Goal: Task Accomplishment & Management: Complete application form

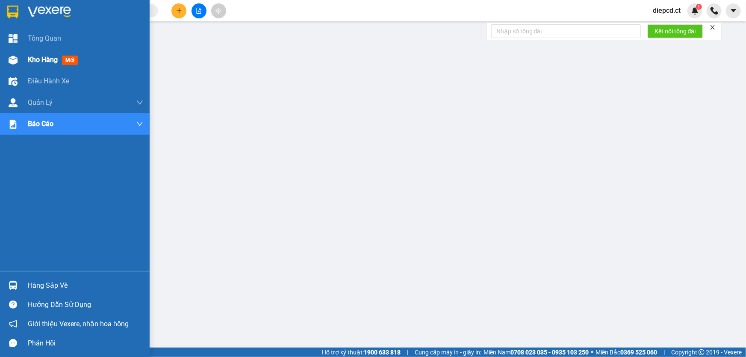
click at [18, 54] on div at bounding box center [13, 60] width 15 height 15
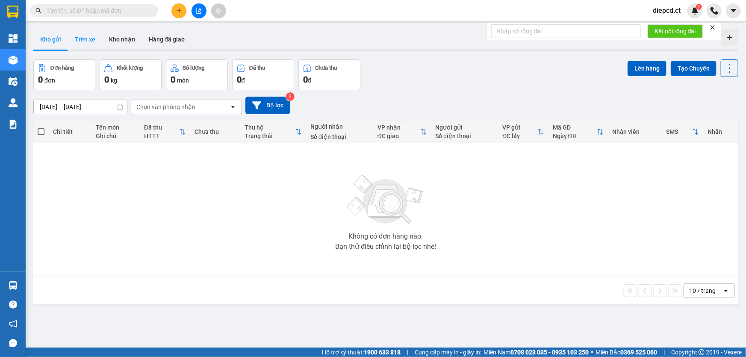
click at [87, 44] on button "Trên xe" at bounding box center [85, 39] width 34 height 21
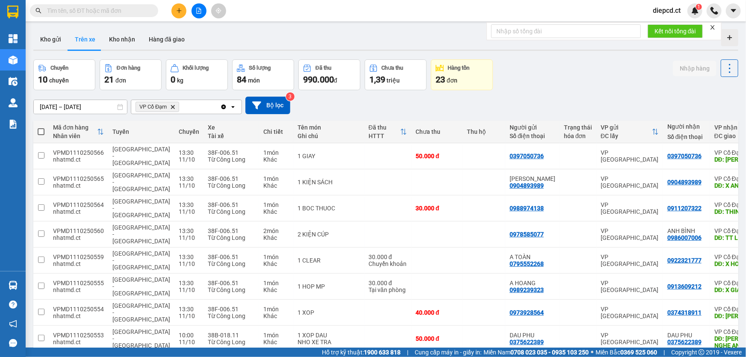
click at [174, 103] on span "VP Cổ Đạm Delete" at bounding box center [158, 107] width 44 height 10
click at [174, 105] on icon "Delete" at bounding box center [172, 106] width 5 height 5
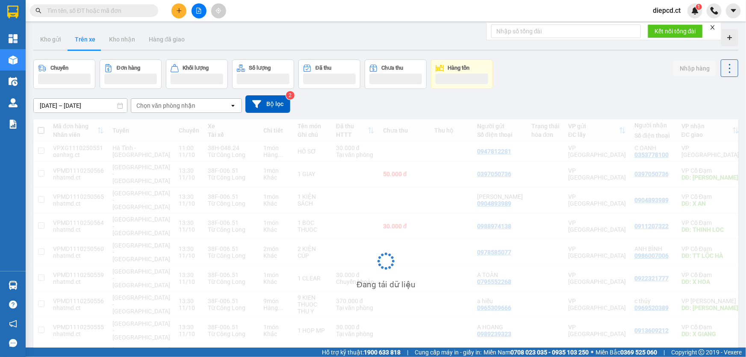
click at [201, 109] on div "Chọn văn phòng nhận" at bounding box center [180, 106] width 98 height 14
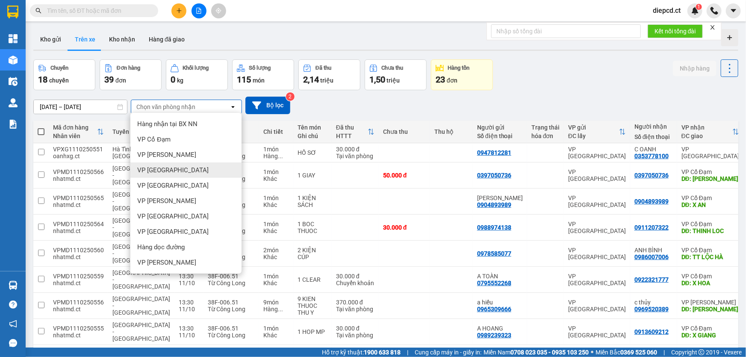
click at [164, 171] on span "VP [GEOGRAPHIC_DATA]" at bounding box center [172, 170] width 71 height 9
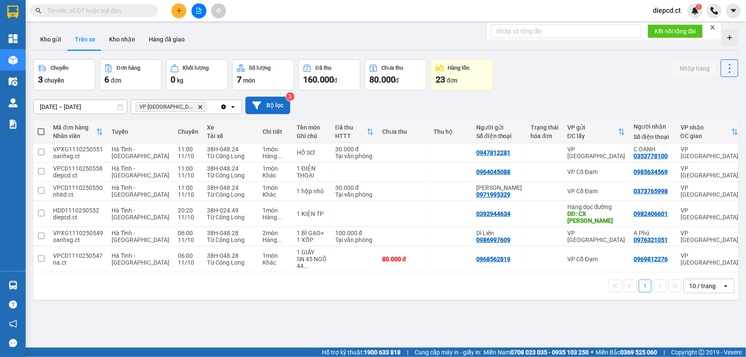
click at [262, 103] on button "Bộ lọc" at bounding box center [267, 106] width 45 height 18
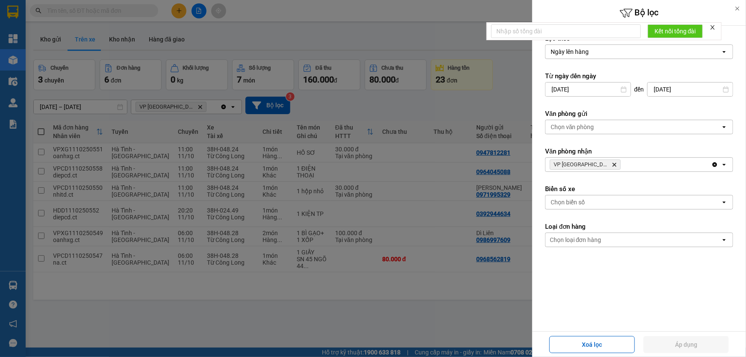
click at [639, 118] on label "Văn phòng gửi" at bounding box center [639, 113] width 188 height 9
click at [629, 128] on div "Chọn văn phòng" at bounding box center [633, 127] width 175 height 14
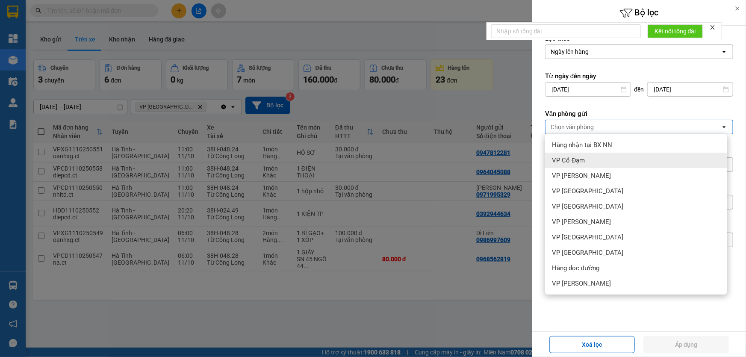
click at [579, 158] on span "VP Cổ Đạm" at bounding box center [568, 160] width 33 height 9
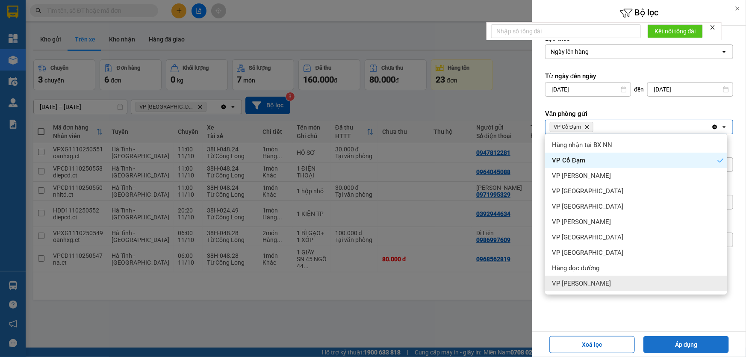
click at [684, 347] on button "Áp dụng" at bounding box center [687, 344] width 86 height 17
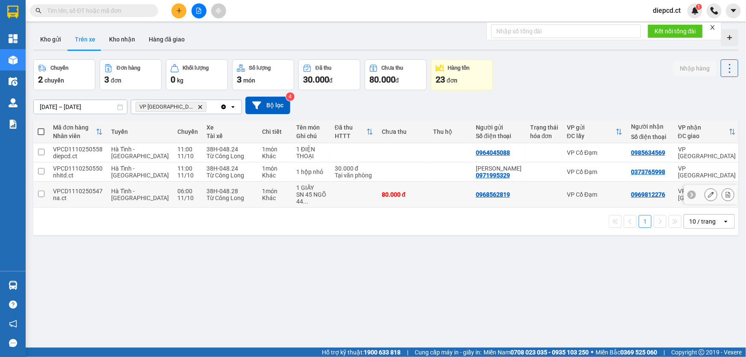
click at [333, 195] on td at bounding box center [354, 195] width 47 height 26
checkbox input "true"
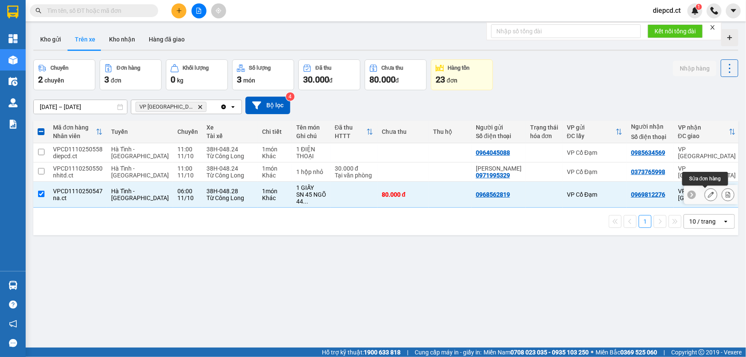
click at [708, 195] on icon at bounding box center [711, 195] width 6 height 6
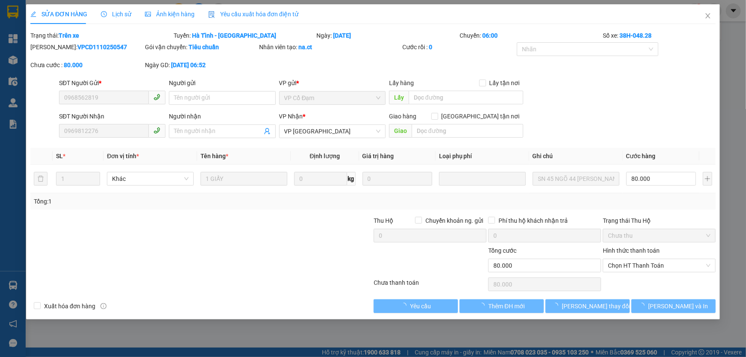
type input "0968562819"
type input "0969812276"
type input "0"
type input "80.000"
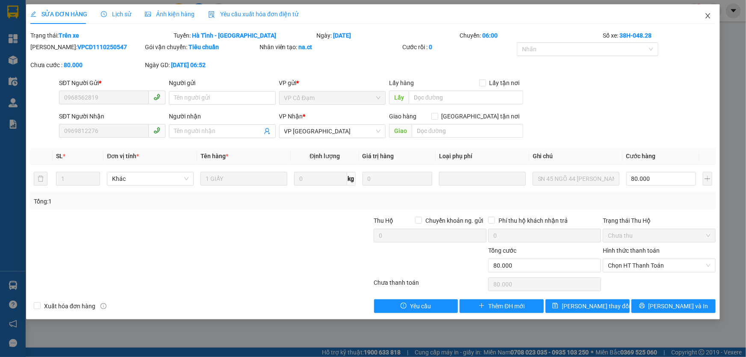
click at [711, 18] on icon "close" at bounding box center [708, 15] width 7 height 7
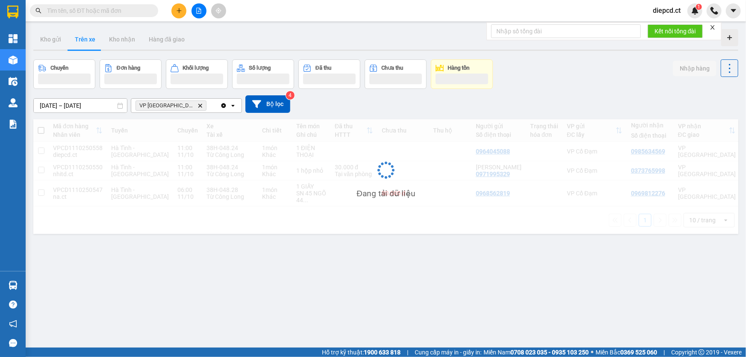
click at [83, 8] on input "text" at bounding box center [97, 10] width 101 height 9
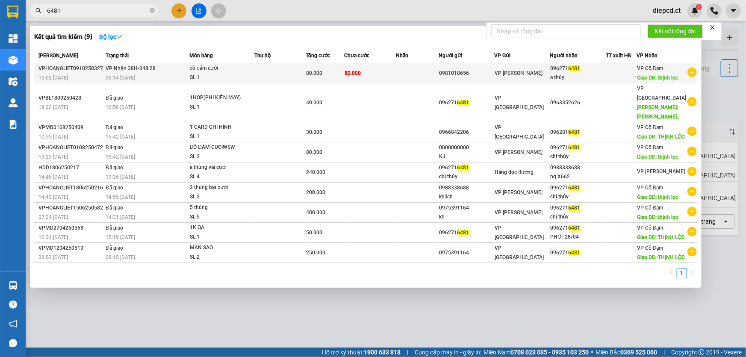
type input "6481"
click at [139, 68] on span "VP Nhận 38H-048.28" at bounding box center [131, 68] width 50 height 6
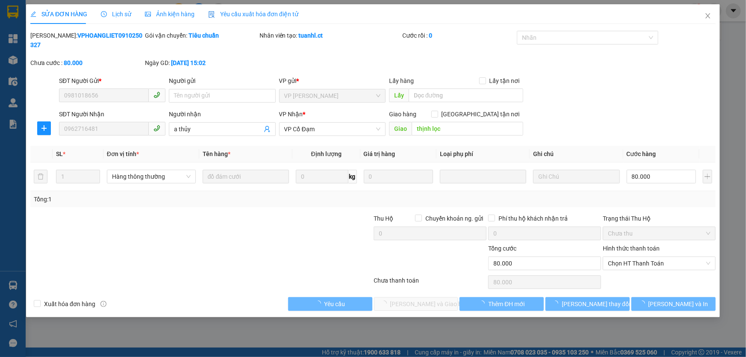
type input "0981018656"
type input "0962716481"
type input "a thủy"
type input "thịnh lọc"
type input "0"
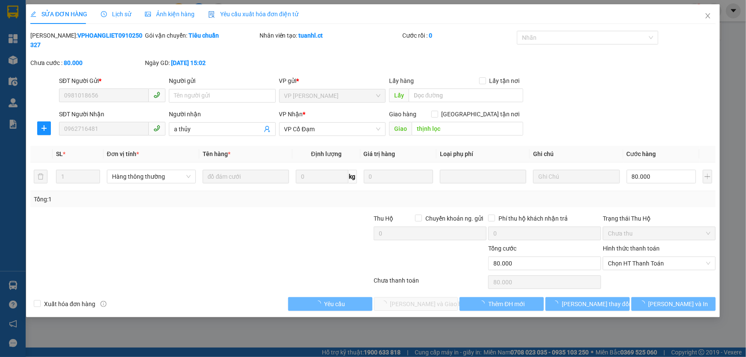
type input "80.000"
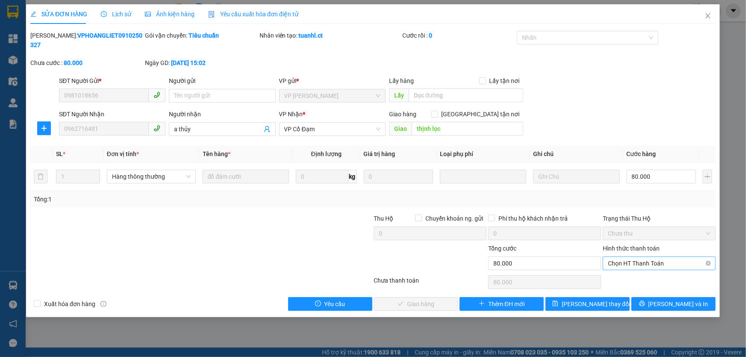
click at [624, 257] on span "Chọn HT Thanh Toán" at bounding box center [659, 263] width 103 height 13
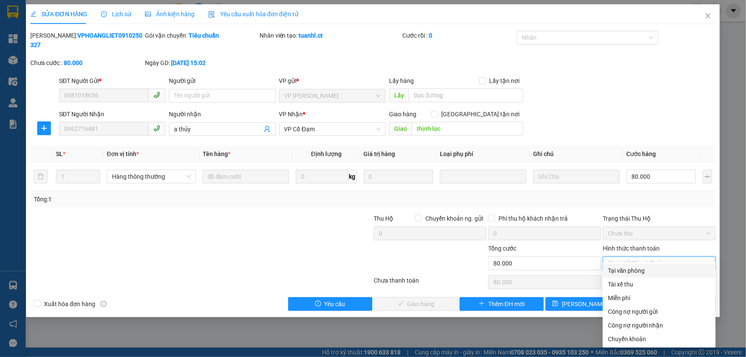
click at [633, 272] on div "Tại văn phòng" at bounding box center [659, 270] width 103 height 9
type input "0"
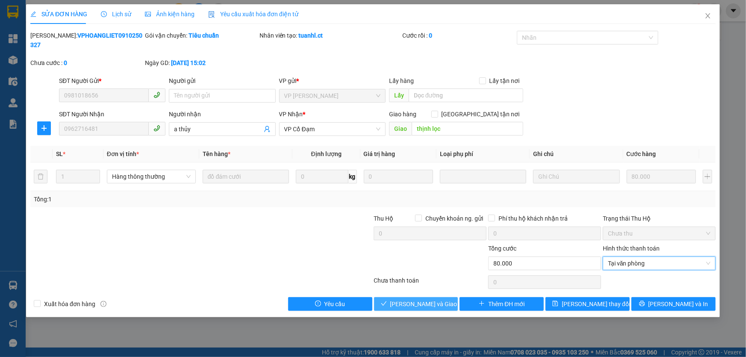
click at [425, 299] on span "[PERSON_NAME] và Giao hàng" at bounding box center [431, 303] width 82 height 9
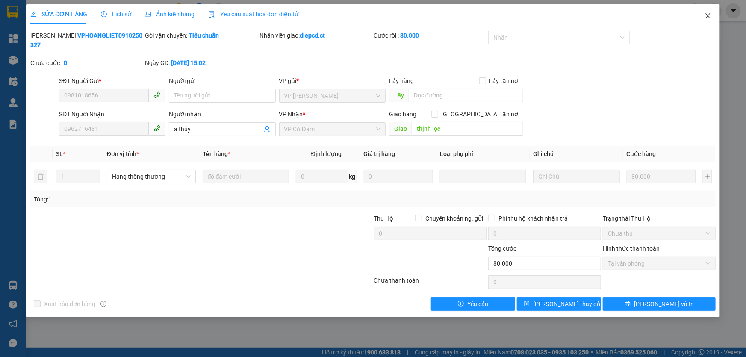
click at [708, 15] on icon "close" at bounding box center [708, 15] width 7 height 7
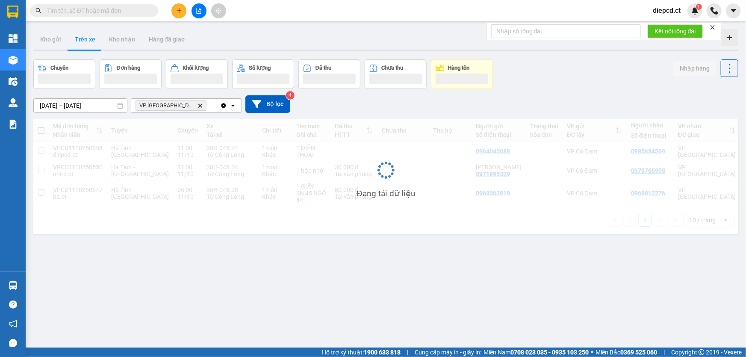
scroll to position [39, 0]
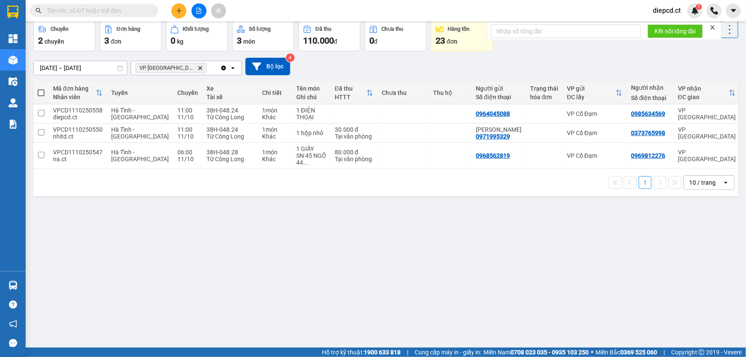
drag, startPoint x: 688, startPoint y: 4, endPoint x: 195, endPoint y: -47, distance: 495.7
drag, startPoint x: 195, startPoint y: -47, endPoint x: 353, endPoint y: 282, distance: 365.2
click at [353, 282] on div "ver 1.8.146 Kho gửi Trên xe Kho nhận Hàng đã giao Chuyến 2 chuyến Đơn hàng 3 đơ…" at bounding box center [386, 165] width 712 height 357
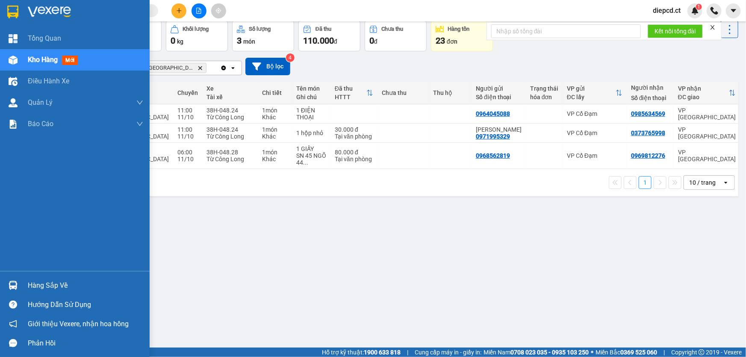
click at [26, 62] on div "Kho hàng mới" at bounding box center [75, 59] width 150 height 21
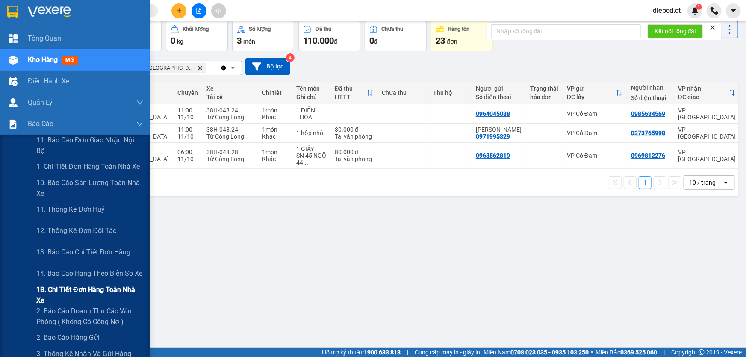
click at [60, 288] on span "1B. Chi tiết đơn hàng toàn nhà xe" at bounding box center [89, 294] width 107 height 21
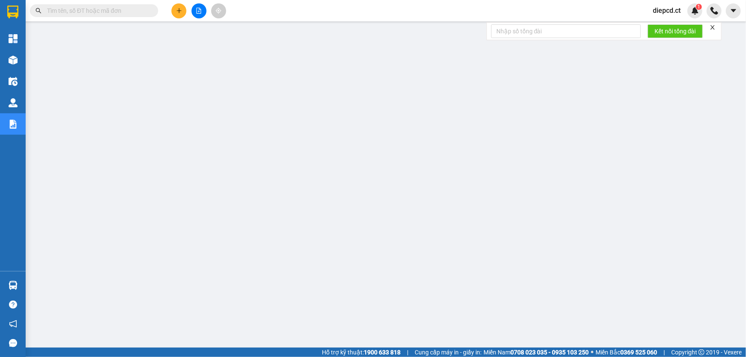
click at [99, 11] on input "text" at bounding box center [97, 10] width 101 height 9
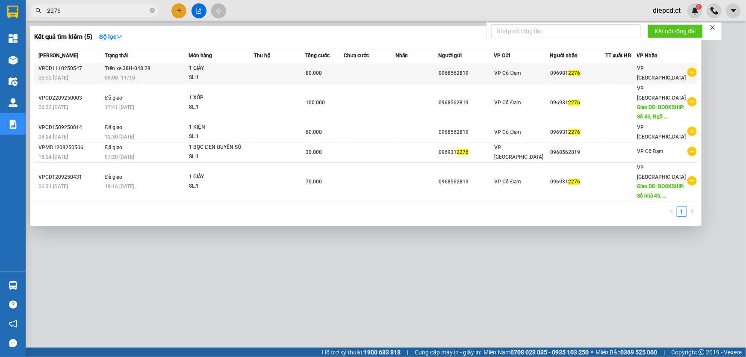
type input "2276"
click at [176, 69] on td "Trên xe 38H-048.28 06:00 - 11/10" at bounding box center [146, 73] width 86 height 20
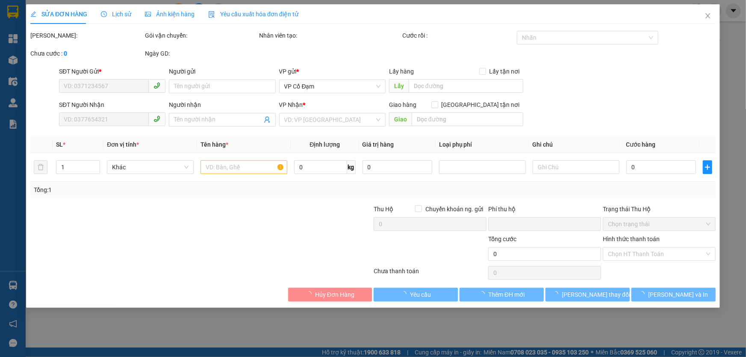
type input "0968562819"
type input "0969812276"
type input "0"
type input "80.000"
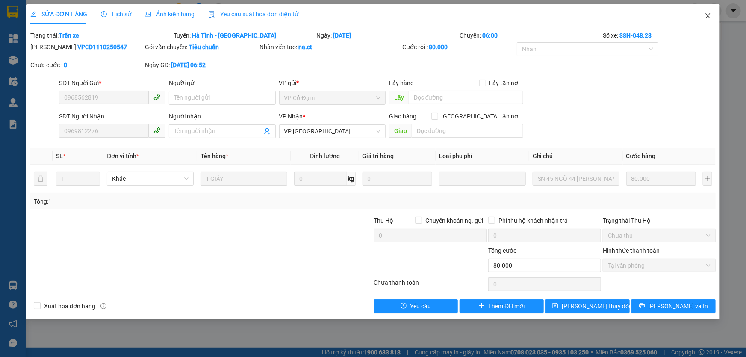
click at [706, 17] on icon "close" at bounding box center [708, 15] width 7 height 7
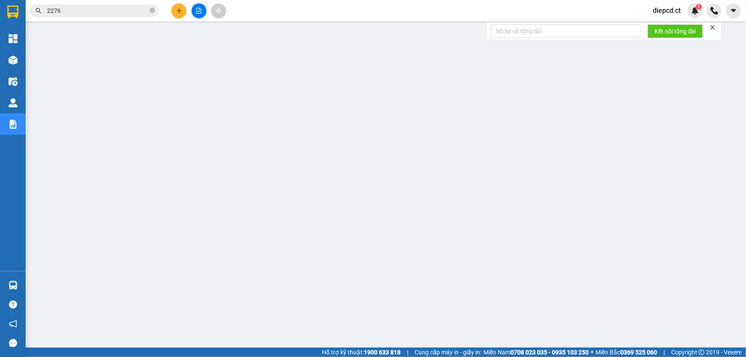
click at [86, 12] on input "2276" at bounding box center [97, 10] width 101 height 9
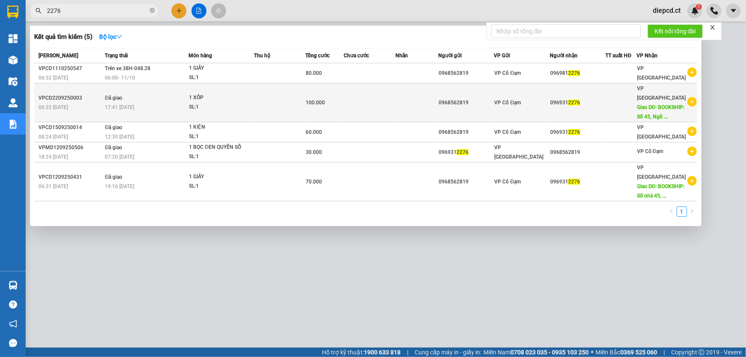
click at [145, 107] on div "17:41 - 22/09" at bounding box center [146, 107] width 83 height 9
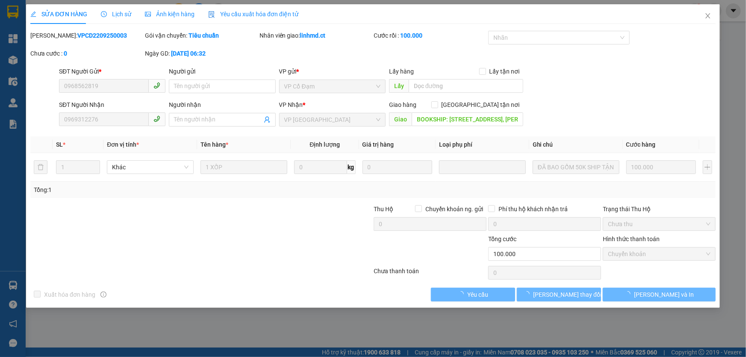
type input "0968562819"
type input "0969312276"
type input "BOOKSHIP: Số 45, Ngõ 44, Trần Thái Tông, Dịch Vọng, Cầu Giấy"
type input "0"
type input "100.000"
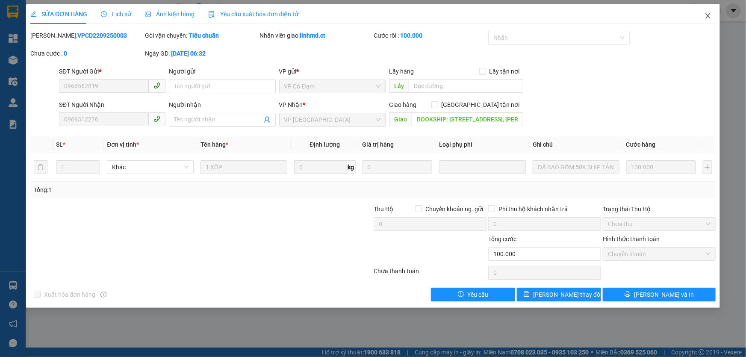
click at [706, 16] on icon "close" at bounding box center [708, 15] width 7 height 7
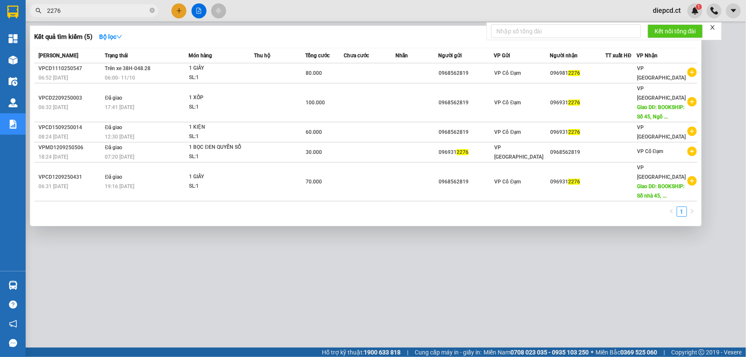
click at [81, 12] on input "2276" at bounding box center [97, 10] width 101 height 9
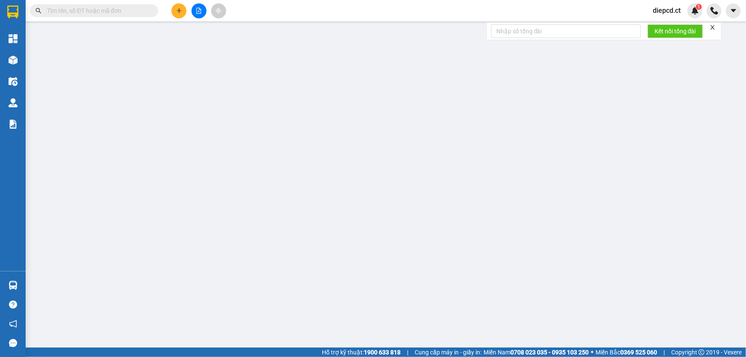
click at [90, 13] on input "text" at bounding box center [97, 10] width 101 height 9
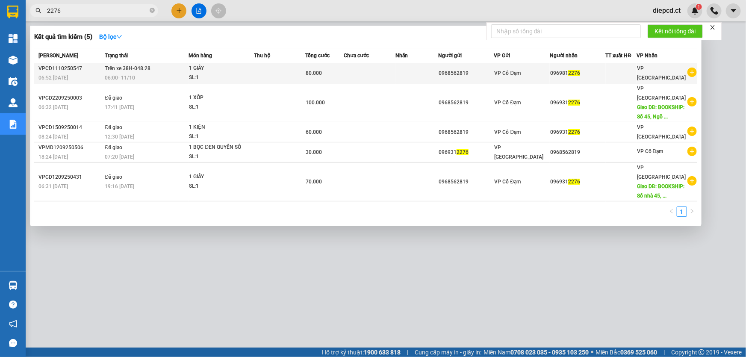
type input "2276"
click at [144, 71] on span "Trên xe 38H-048.28" at bounding box center [128, 68] width 46 height 6
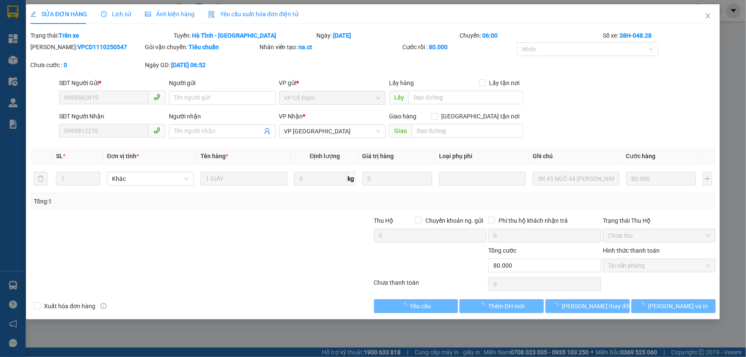
type input "0968562819"
type input "0969812276"
type input "0"
type input "80.000"
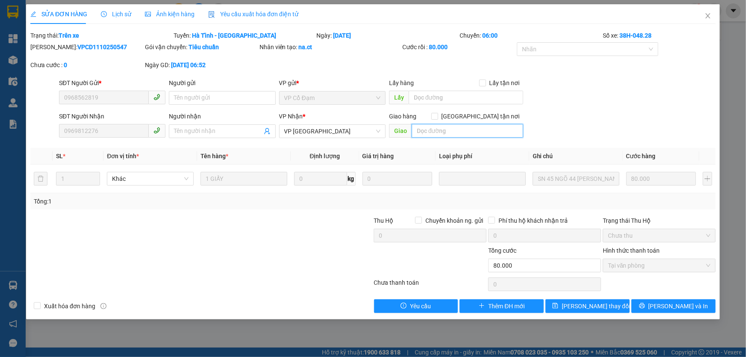
click at [425, 135] on input "text" at bounding box center [468, 131] width 112 height 14
type input "D"
type input "ĐÃ THU 40K PHÍ SHIP"
click at [578, 308] on span "[PERSON_NAME] thay đổi" at bounding box center [596, 306] width 68 height 9
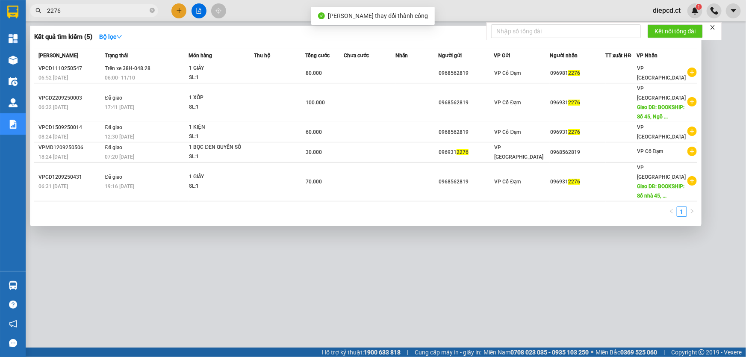
click at [89, 12] on input "2276" at bounding box center [97, 10] width 101 height 9
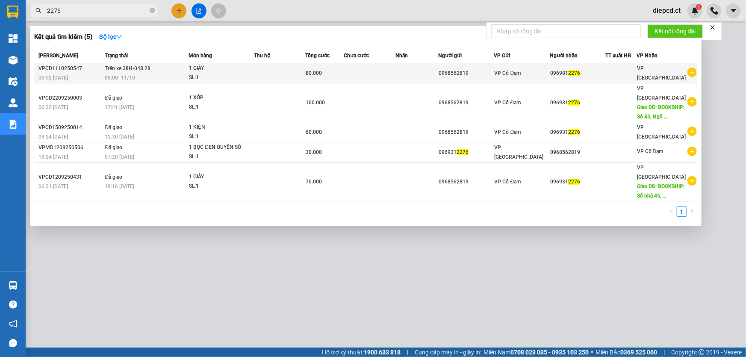
click at [207, 69] on div "1 GIẤY" at bounding box center [221, 68] width 64 height 9
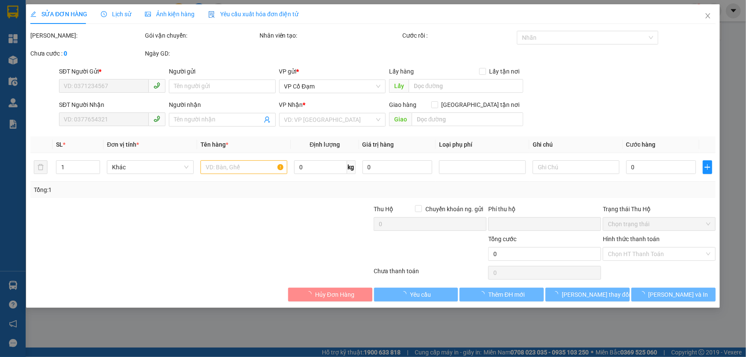
type input "0968562819"
type input "0969812276"
type input "ĐÃ THU 40K PHÍ SHIP"
type input "0"
type input "80.000"
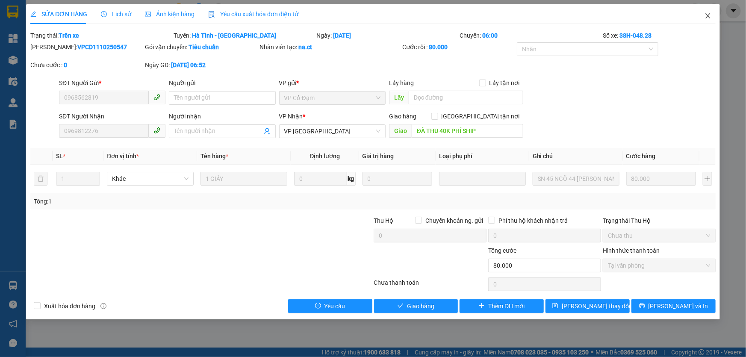
click at [710, 17] on icon "close" at bounding box center [708, 15] width 7 height 7
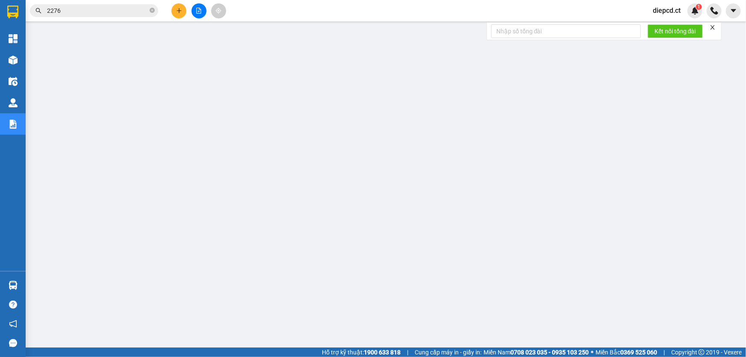
click at [669, 11] on span "diepcd.ct" at bounding box center [666, 10] width 41 height 11
click at [666, 30] on span "Đăng xuất" at bounding box center [677, 26] width 36 height 9
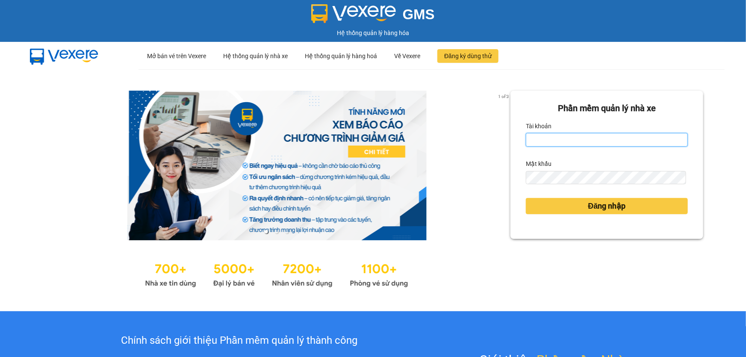
click at [624, 141] on input "Tài khoản" at bounding box center [607, 140] width 162 height 14
type input "hoa1.ct"
click at [547, 187] on form "Phần mềm quản lý nhà xe Tài khoản hoa1.ct Mật khẩu Đăng nhập" at bounding box center [607, 165] width 162 height 126
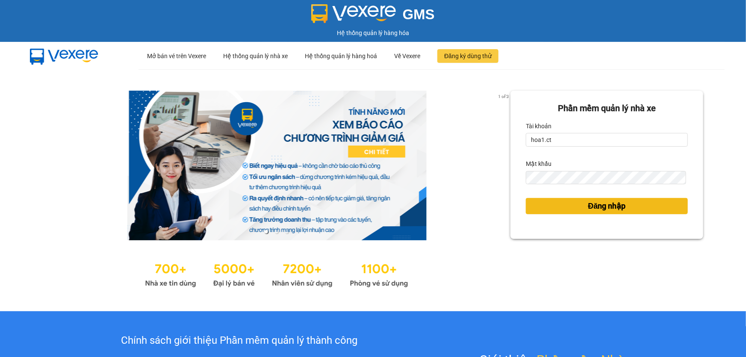
click at [598, 209] on span "Đăng nhập" at bounding box center [607, 206] width 38 height 12
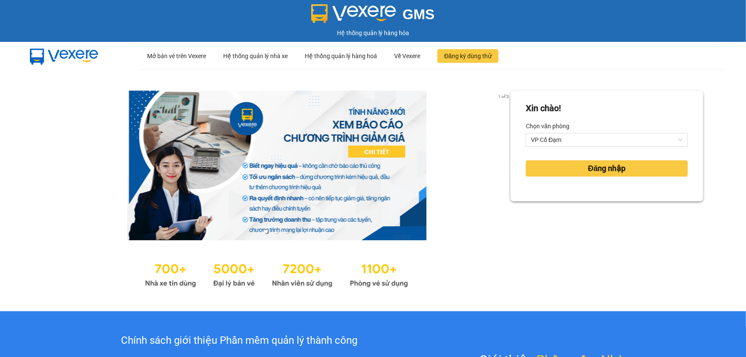
click at [598, 209] on div "Xin chào! Chọn văn phòng VP Cổ Đạm Đăng nhập" at bounding box center [607, 190] width 193 height 199
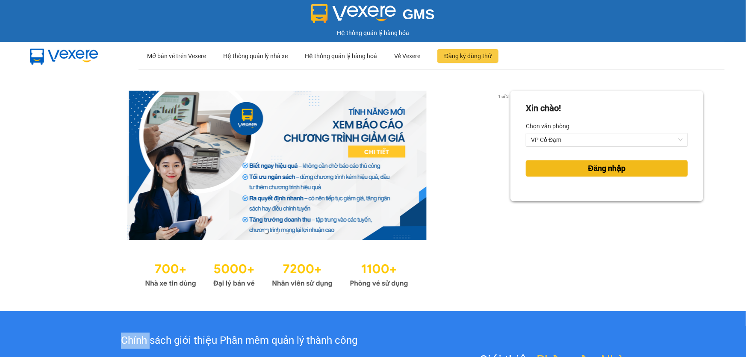
click at [592, 167] on span "Đăng nhập" at bounding box center [607, 169] width 38 height 12
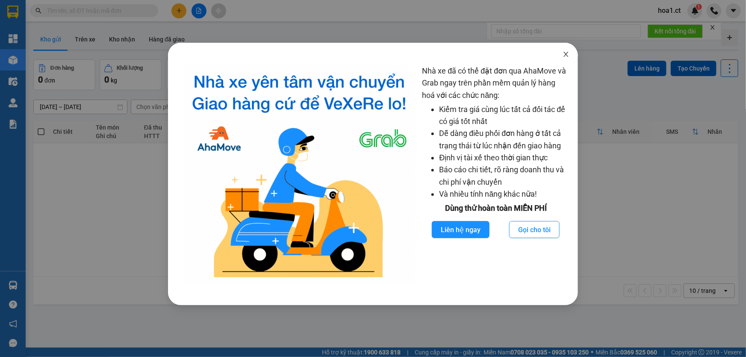
click at [569, 56] on icon "close" at bounding box center [566, 54] width 7 height 7
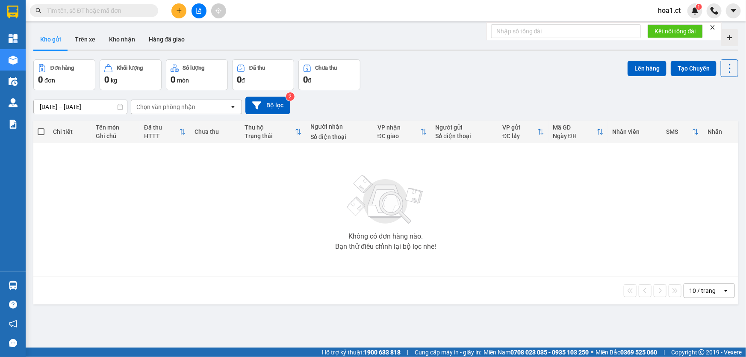
click at [113, 6] on input "text" at bounding box center [97, 10] width 101 height 9
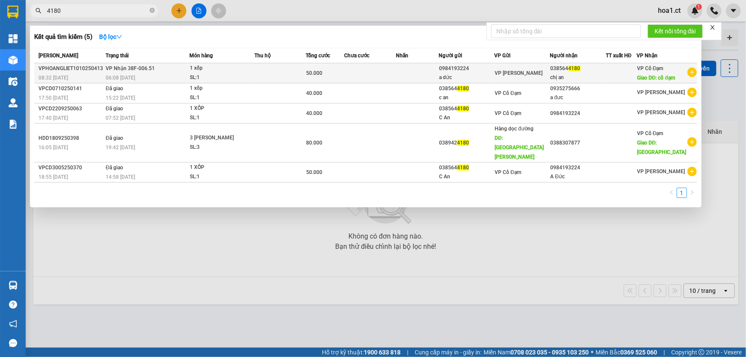
type input "4180"
click at [239, 71] on div "1 xốp" at bounding box center [222, 68] width 64 height 9
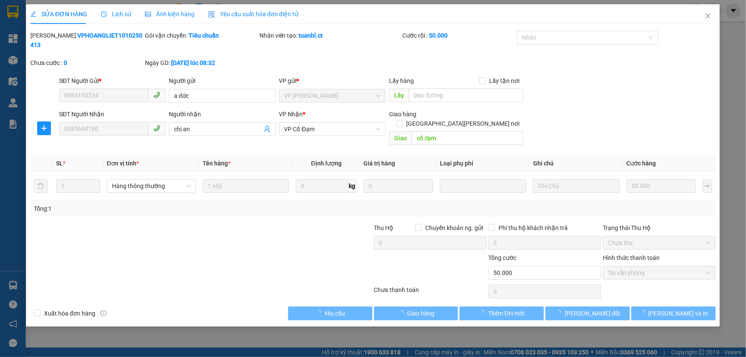
type input "0984193224"
type input "a dức"
type input "0385644180"
type input "chị an"
type input "cổ đạm"
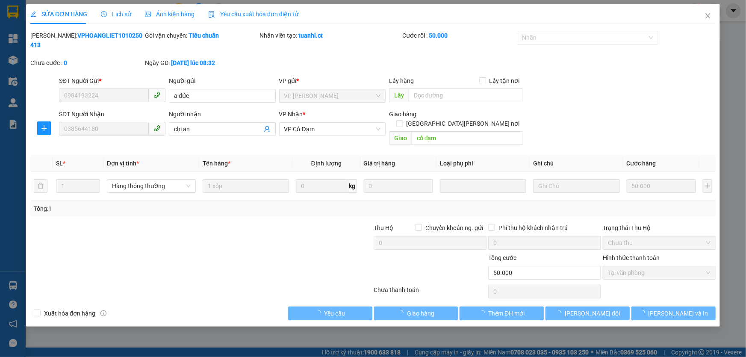
type input "0"
type input "50.000"
